Goal: Task Accomplishment & Management: Manage account settings

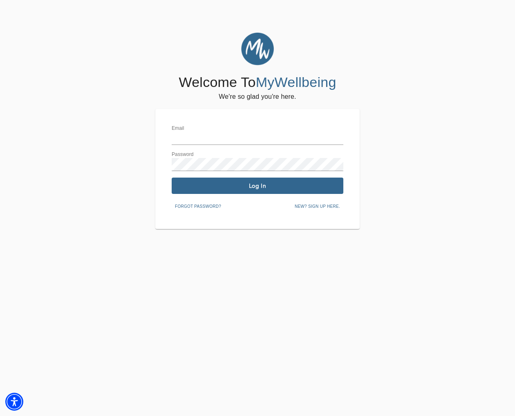
type input "[EMAIL_ADDRESS][DOMAIN_NAME]"
click at [282, 189] on span "Log In" at bounding box center [257, 186] width 165 height 8
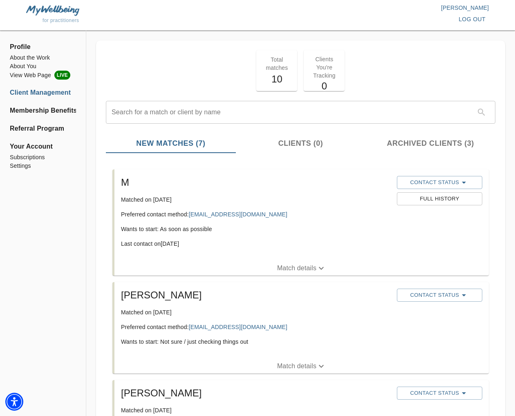
click at [306, 372] on button "Match details" at bounding box center [301, 366] width 374 height 15
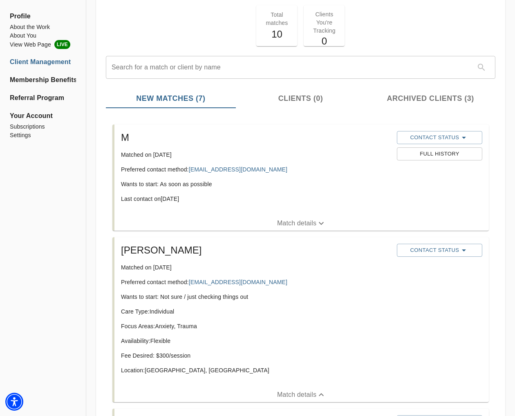
scroll to position [47, 0]
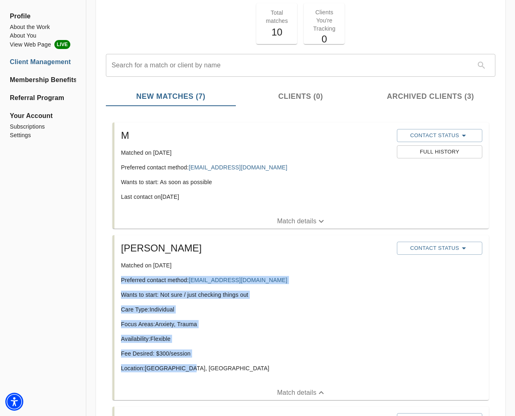
drag, startPoint x: 191, startPoint y: 370, endPoint x: 118, endPoint y: 284, distance: 113.1
click at [118, 284] on div "Kristina Matched on September 25th, 2025 Preferred contact method: kristinasala…" at bounding box center [256, 311] width 276 height 144
copy div "Preferred contact method: kristinasalazar2015@yahoo.com Wants to start: Not sur…"
click at [435, 246] on span "Contact Status" at bounding box center [439, 248] width 77 height 10
click at [434, 253] on span "Reached Out" at bounding box center [438, 252] width 65 height 8
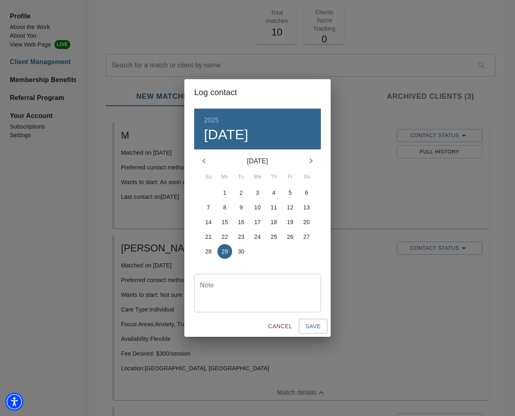
click at [283, 281] on div "Note" at bounding box center [257, 293] width 127 height 38
type textarea "initial email sent"
click at [306, 235] on p "27" at bounding box center [306, 237] width 7 height 8
click at [284, 234] on span "26" at bounding box center [290, 237] width 15 height 8
click at [313, 327] on span "Save" at bounding box center [313, 327] width 16 height 10
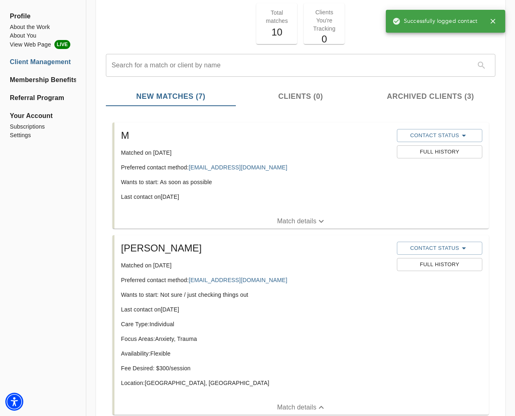
click at [495, 20] on icon "button" at bounding box center [493, 21] width 8 height 8
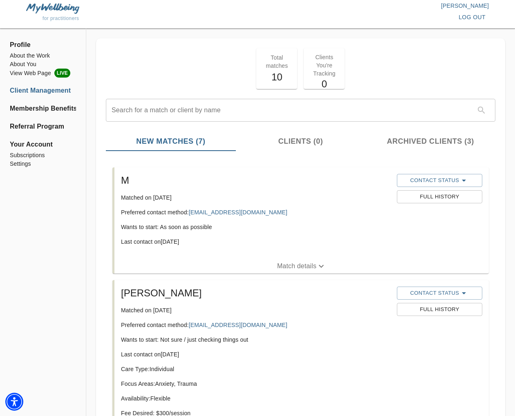
scroll to position [0, 0]
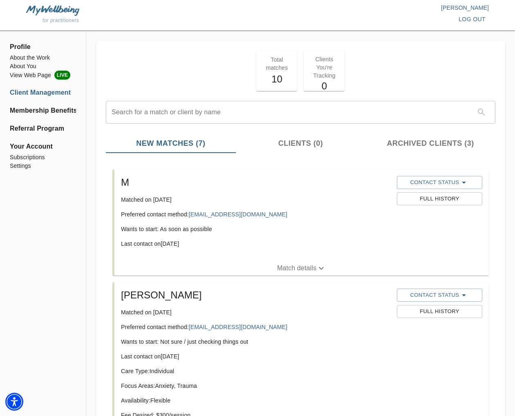
click at [460, 20] on span "log out" at bounding box center [471, 19] width 27 height 10
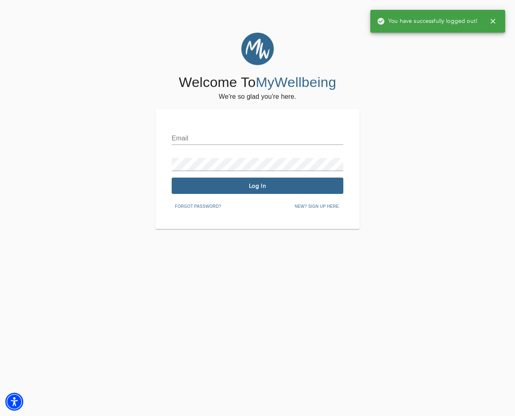
type input "[EMAIL_ADDRESS][DOMAIN_NAME]"
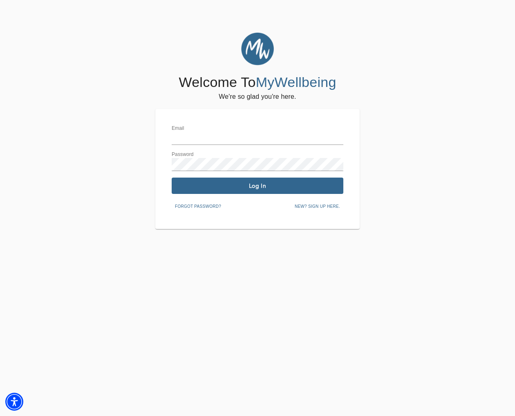
type input "[EMAIL_ADDRESS][DOMAIN_NAME]"
click at [255, 188] on span "Log In" at bounding box center [257, 186] width 165 height 8
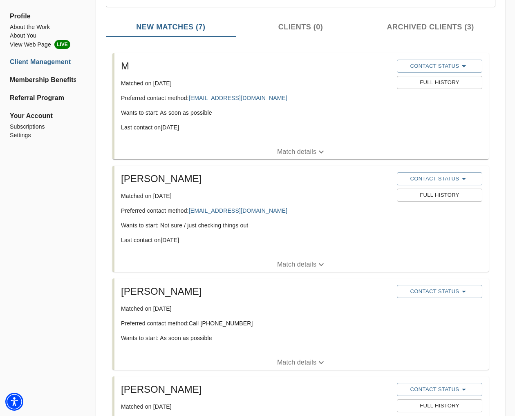
scroll to position [117, 0]
click at [296, 365] on p "Match details" at bounding box center [296, 362] width 39 height 10
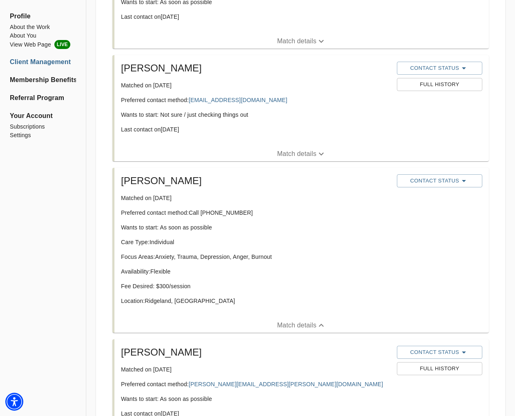
scroll to position [221, 0]
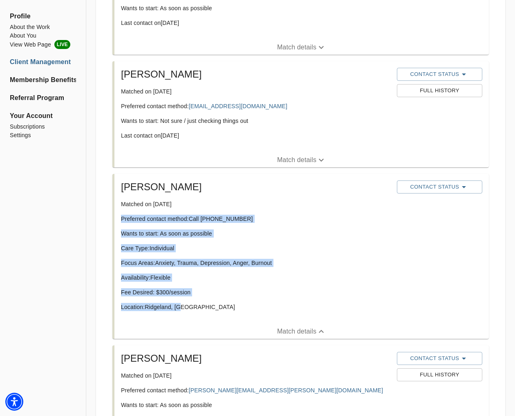
drag, startPoint x: 185, startPoint y: 306, endPoint x: 136, endPoint y: 220, distance: 99.4
click at [118, 221] on div "[PERSON_NAME] Matched on [DATE] Preferred contact method: Call [PHONE_NUMBER] W…" at bounding box center [256, 249] width 276 height 144
copy div "Preferred contact method: Call [PHONE_NUMBER] Wants to start: As soon as possib…"
click at [436, 185] on span "Contact Status" at bounding box center [439, 187] width 77 height 10
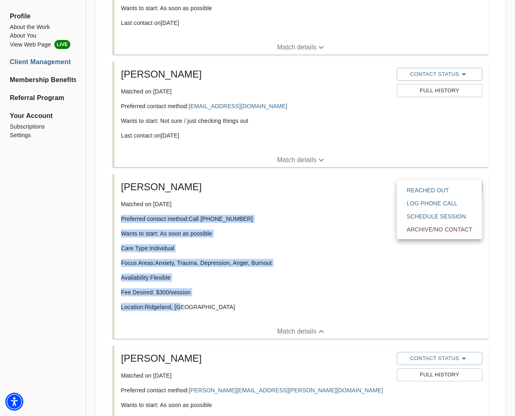
click at [429, 192] on span "Reached Out" at bounding box center [438, 190] width 65 height 8
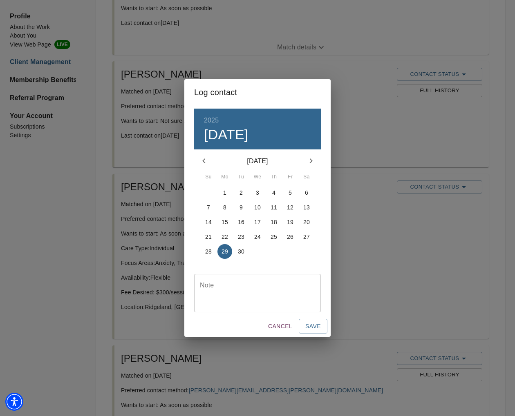
click at [259, 281] on div "Note" at bounding box center [257, 293] width 127 height 38
type textarea "[PERSON_NAME] left a VM on 9/26; I left a VM on 9/29"
drag, startPoint x: 315, startPoint y: 325, endPoint x: 337, endPoint y: 330, distance: 22.1
click at [315, 325] on span "Save" at bounding box center [313, 327] width 16 height 10
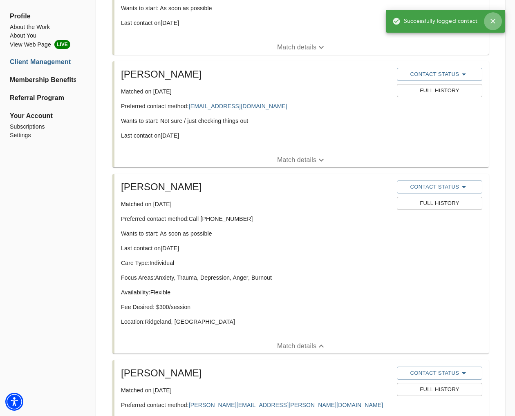
click at [493, 20] on icon "button" at bounding box center [493, 21] width 8 height 8
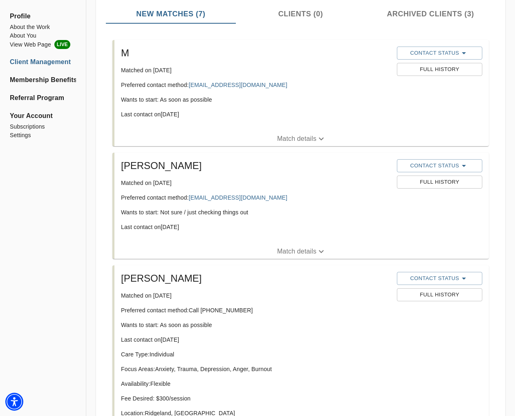
scroll to position [0, 0]
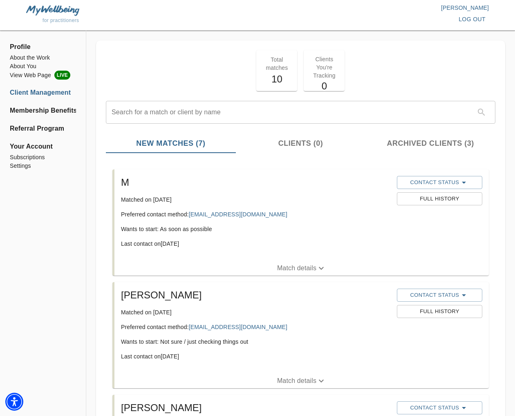
click at [479, 18] on span "log out" at bounding box center [471, 19] width 27 height 10
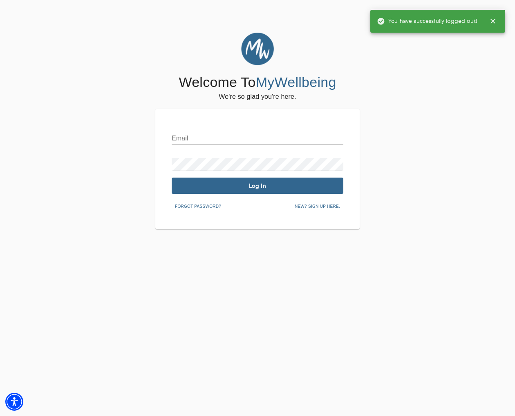
type input "[EMAIL_ADDRESS][DOMAIN_NAME]"
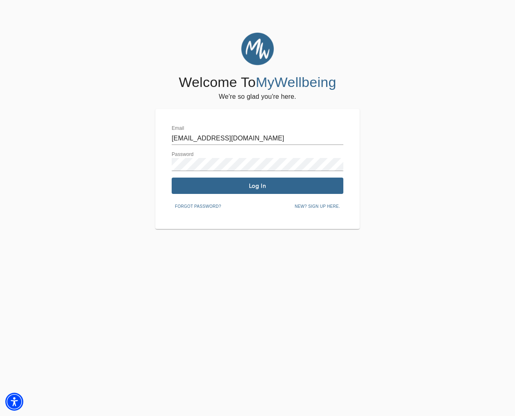
click at [236, 132] on input "[EMAIL_ADDRESS][DOMAIN_NAME]" at bounding box center [258, 138] width 172 height 13
type input "monicaparham@selfworksgroup.com"
click at [240, 188] on span "Log In" at bounding box center [257, 186] width 165 height 8
